Goal: Information Seeking & Learning: Learn about a topic

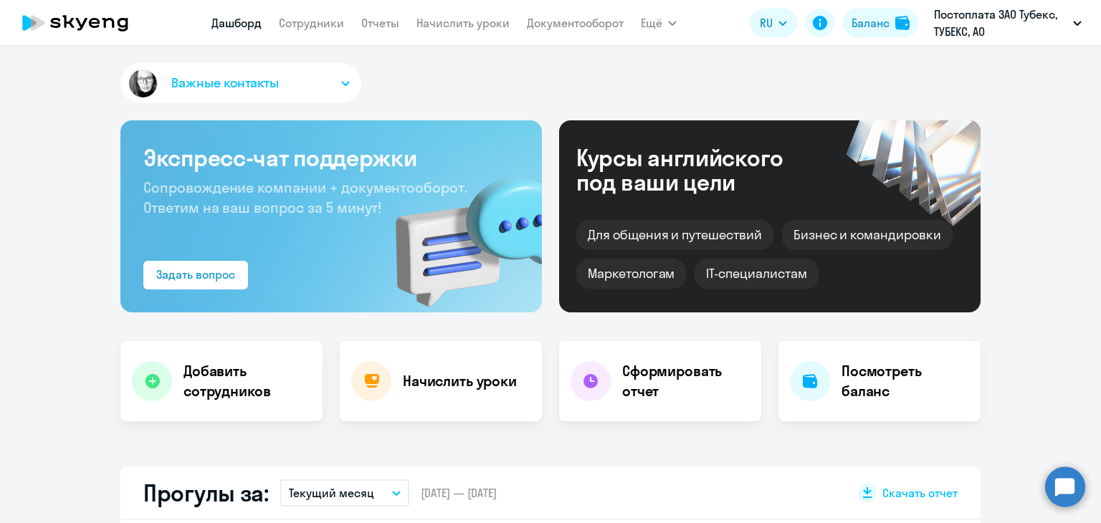
click at [301, 21] on link "Сотрудники" at bounding box center [311, 23] width 65 height 14
select select "30"
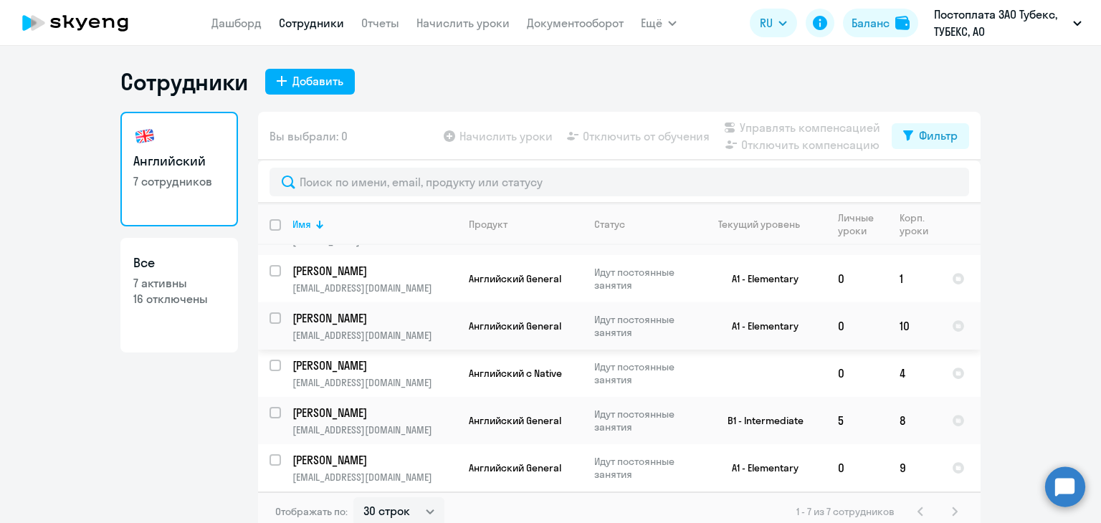
scroll to position [9, 0]
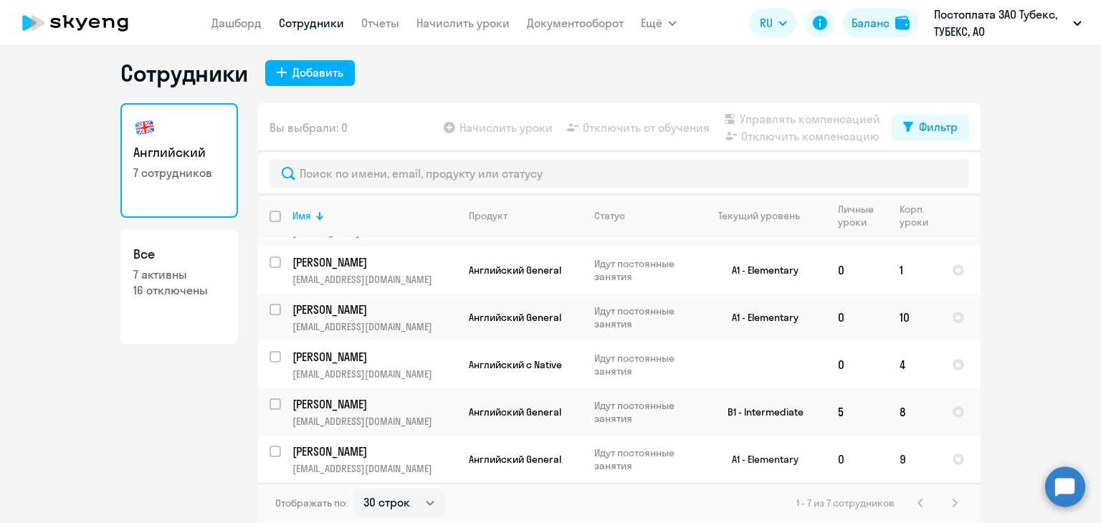
click at [317, 448] on p "[PERSON_NAME]" at bounding box center [374, 452] width 162 height 16
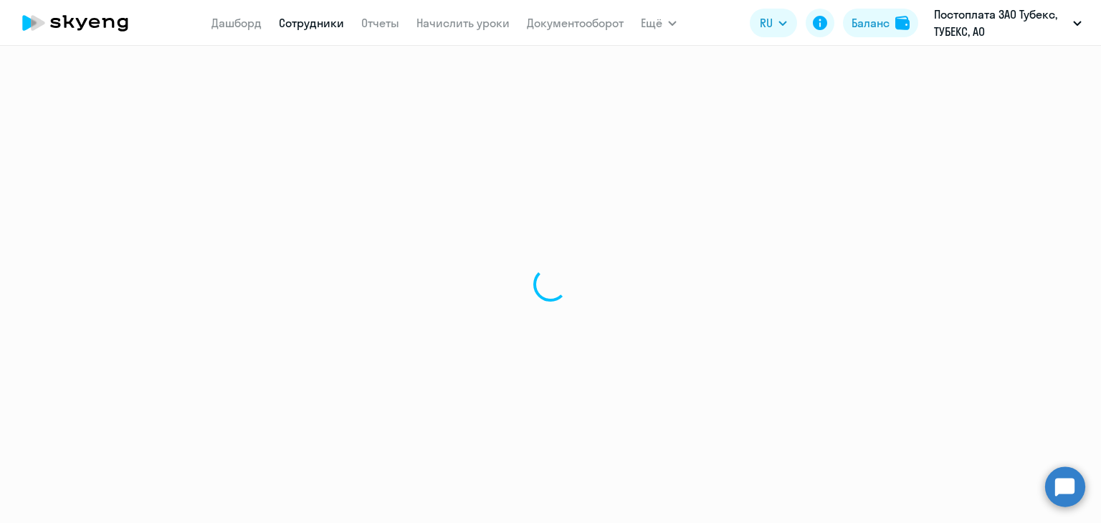
select select "english"
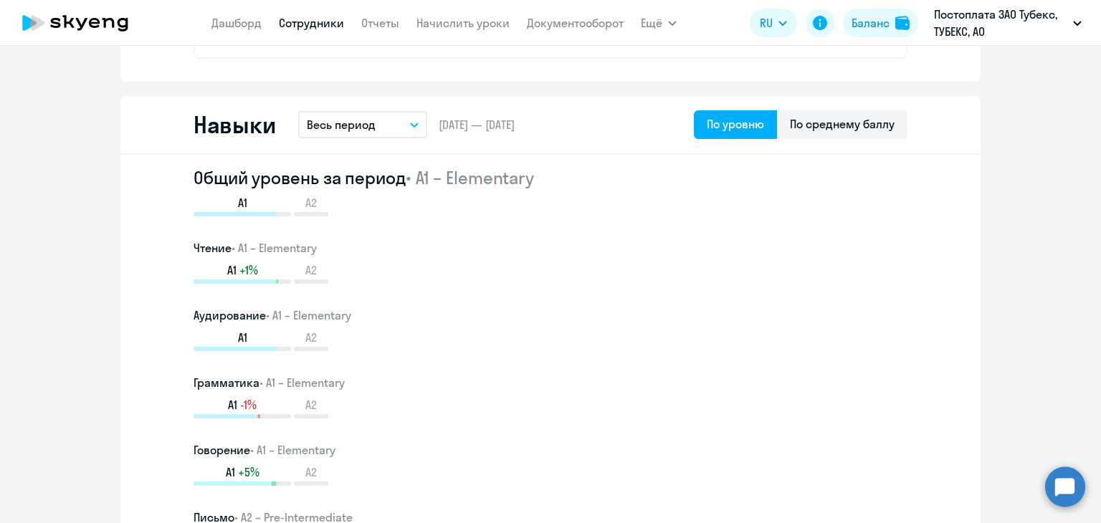
scroll to position [753, 0]
click at [815, 123] on div "По среднему баллу" at bounding box center [842, 122] width 105 height 17
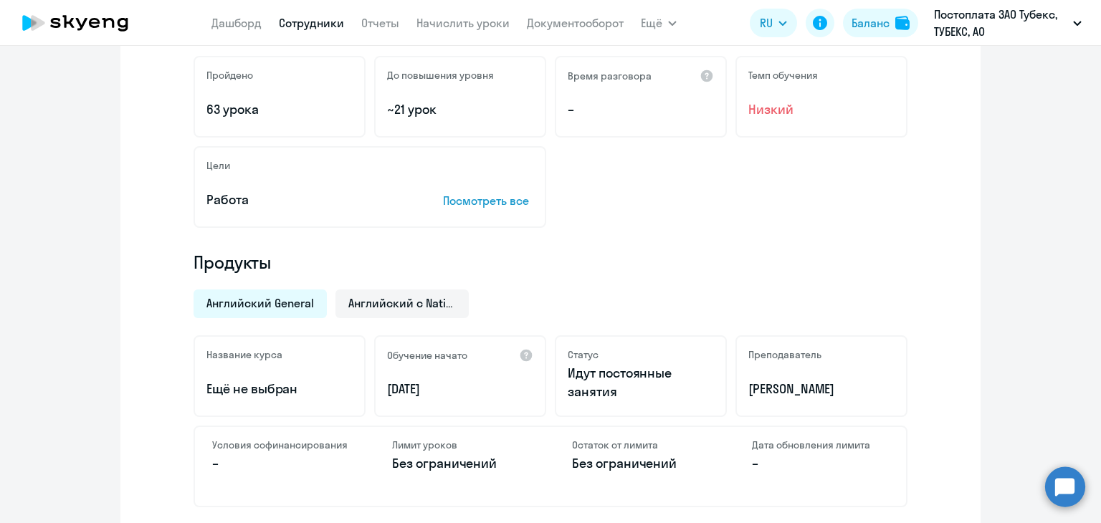
scroll to position [0, 0]
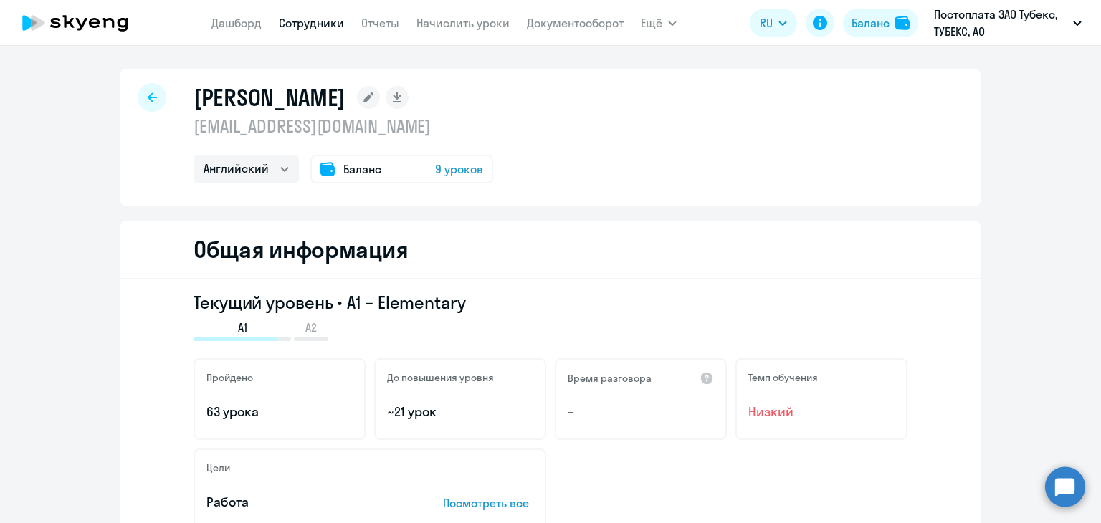
select select "english"
